Goal: Transaction & Acquisition: Purchase product/service

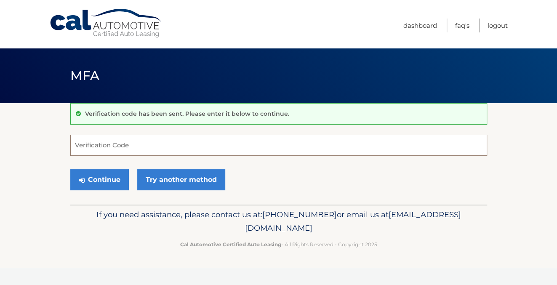
click at [130, 143] on input "Verification Code" at bounding box center [278, 145] width 416 height 21
type input "674616"
click at [104, 179] on button "Continue" at bounding box center [99, 179] width 58 height 21
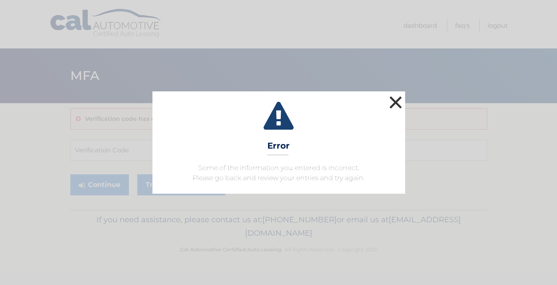
click at [394, 98] on button "×" at bounding box center [395, 102] width 17 height 17
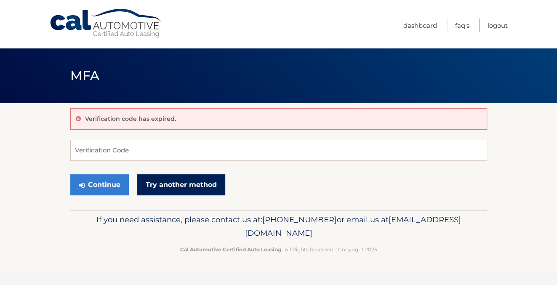
click at [186, 183] on link "Try another method" at bounding box center [181, 184] width 88 height 21
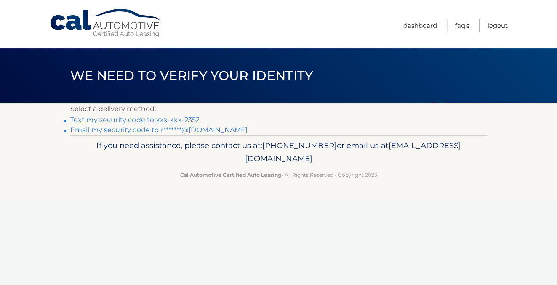
click at [92, 130] on link "Email my security code to r*******@gmail.com" at bounding box center [159, 130] width 178 height 8
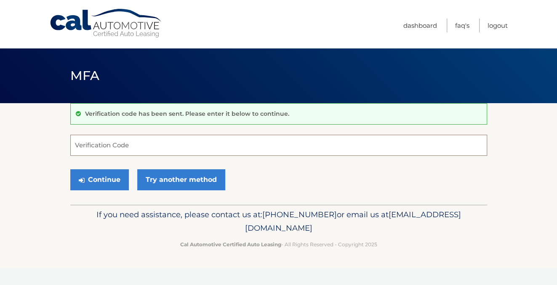
click at [111, 144] on input "Verification Code" at bounding box center [278, 145] width 416 height 21
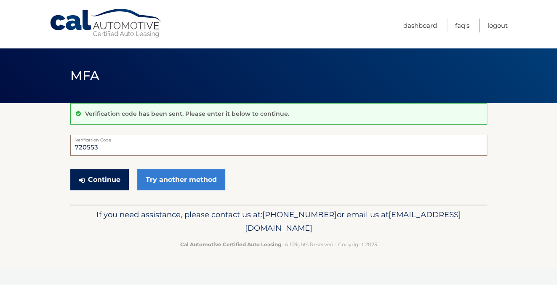
type input "720553"
click at [104, 177] on button "Continue" at bounding box center [99, 179] width 58 height 21
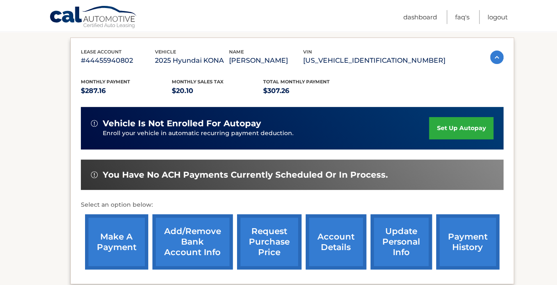
scroll to position [183, 0]
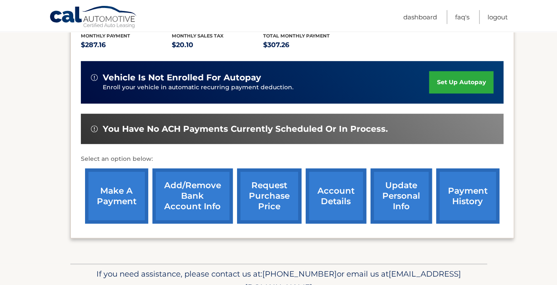
click at [116, 212] on link "make a payment" at bounding box center [116, 195] width 63 height 55
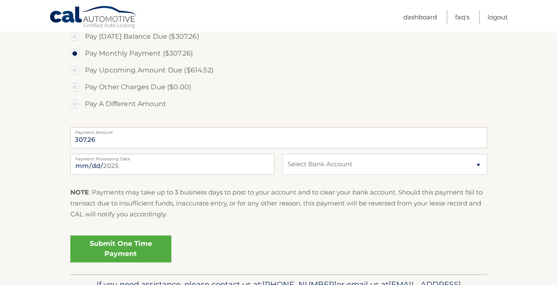
scroll to position [319, 0]
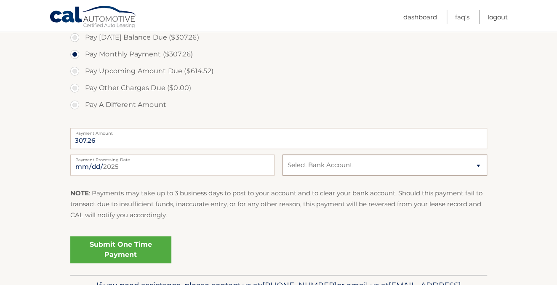
click at [282, 154] on select "Select Bank Account Checking CAPITAL ONE N.A. *****7538 Checking DIGITAL FEDERA…" at bounding box center [384, 164] width 204 height 21
select select "M2ZjOGNkOTItNzIzOS00Njc5LThiNWYtZThiZjFiZmQ3MTIz"
click option "Checking CAPITAL ONE N.A. *****7538" at bounding box center [0, 0] width 0 height 0
click at [126, 247] on link "Submit One Time Payment" at bounding box center [120, 249] width 101 height 27
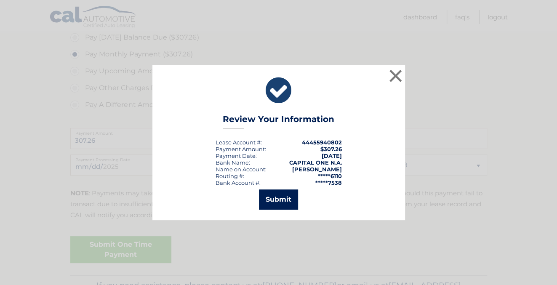
click at [280, 199] on button "Submit" at bounding box center [278, 199] width 39 height 20
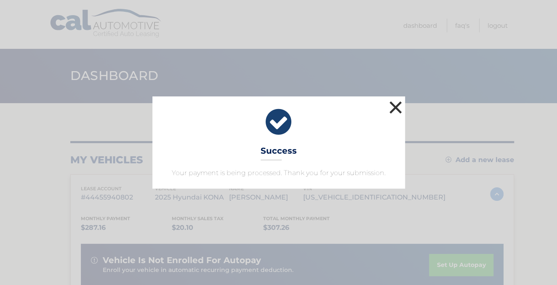
click at [395, 107] on button "×" at bounding box center [395, 107] width 17 height 17
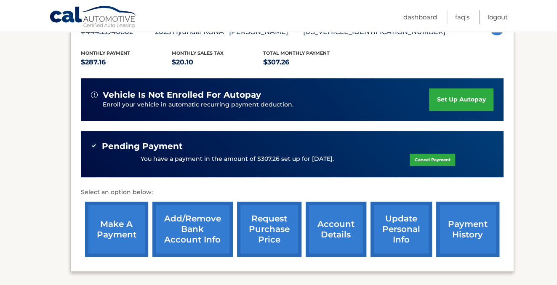
scroll to position [181, 0]
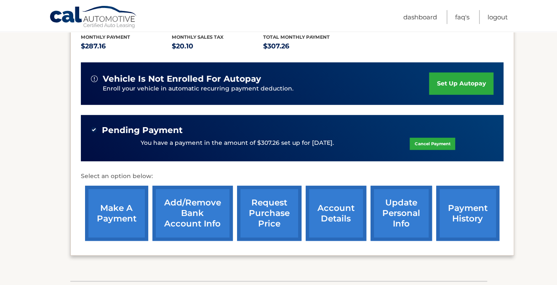
click at [440, 231] on link "payment history" at bounding box center [467, 213] width 63 height 55
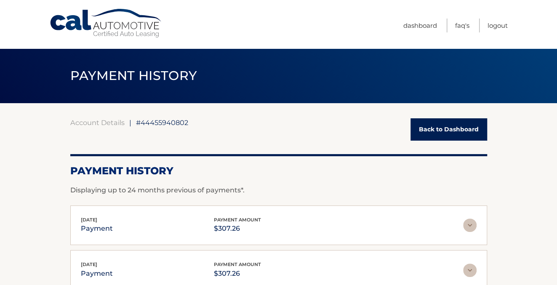
click at [469, 224] on img at bounding box center [469, 224] width 13 height 13
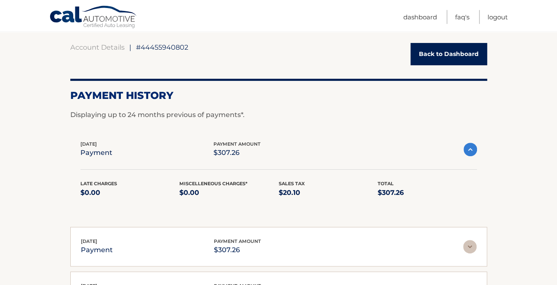
scroll to position [45, 0]
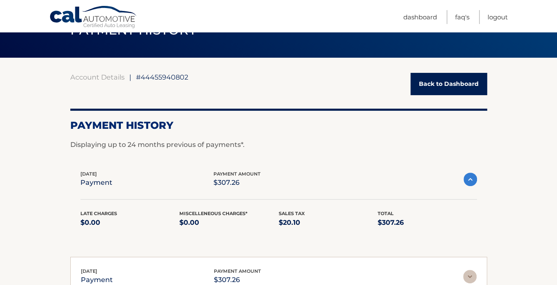
click at [470, 177] on img at bounding box center [469, 178] width 13 height 13
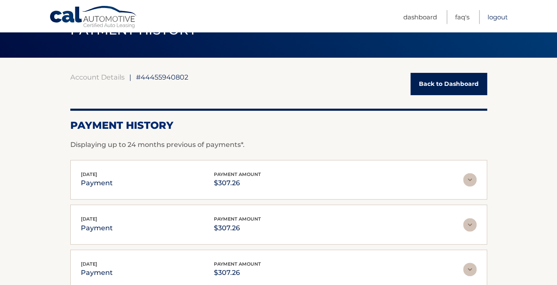
click at [501, 17] on link "Logout" at bounding box center [497, 17] width 20 height 14
